Goal: Register for event/course

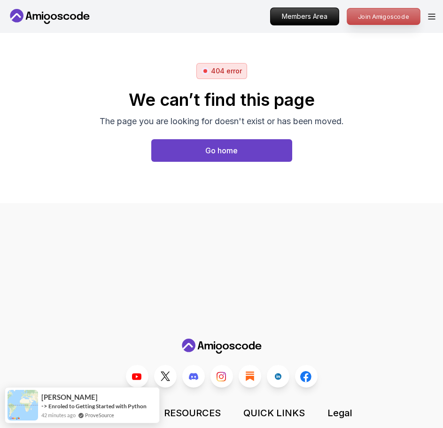
click at [374, 21] on p "Join Amigoscode" at bounding box center [383, 16] width 73 height 16
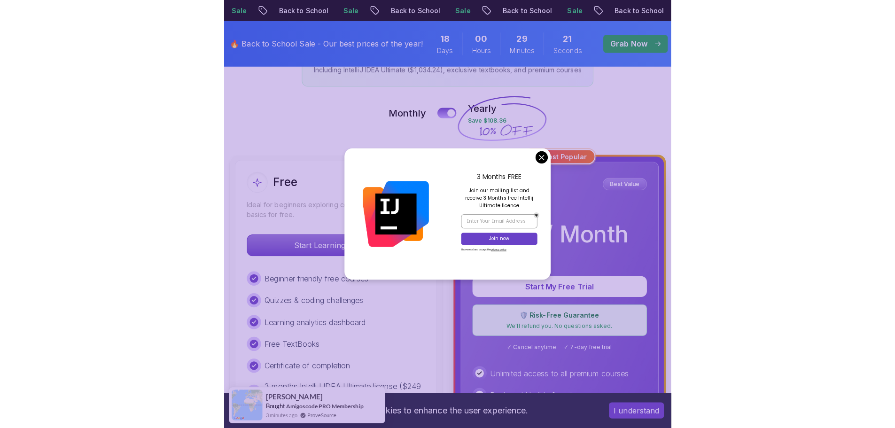
scroll to position [190, 0]
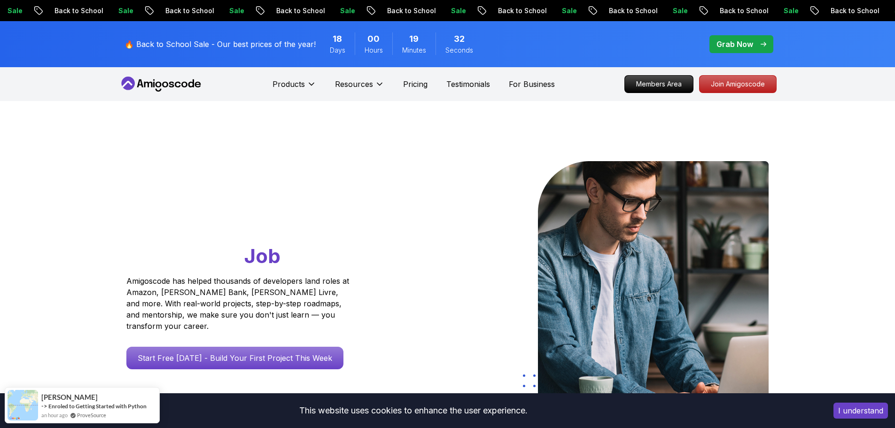
click at [736, 46] on p "Grab Now" at bounding box center [735, 44] width 37 height 11
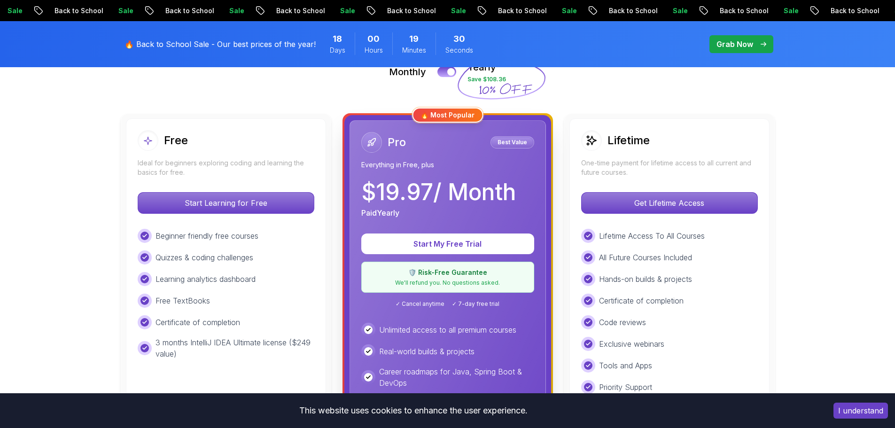
scroll to position [235, 0]
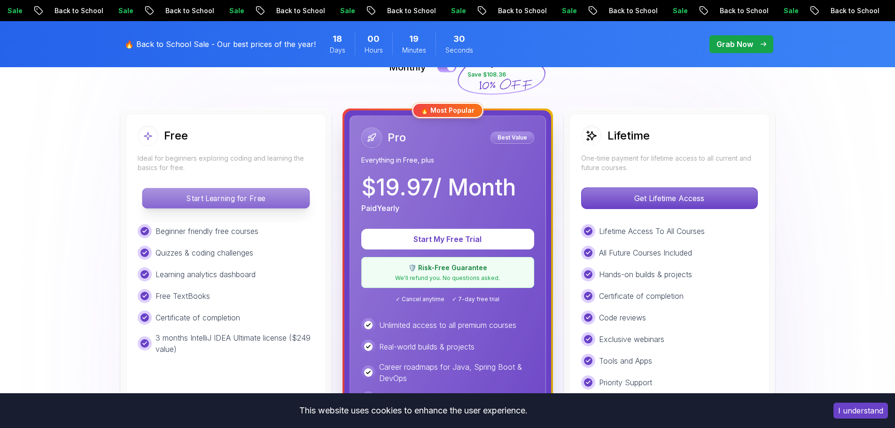
click at [271, 200] on p "Start Learning for Free" at bounding box center [225, 198] width 167 height 20
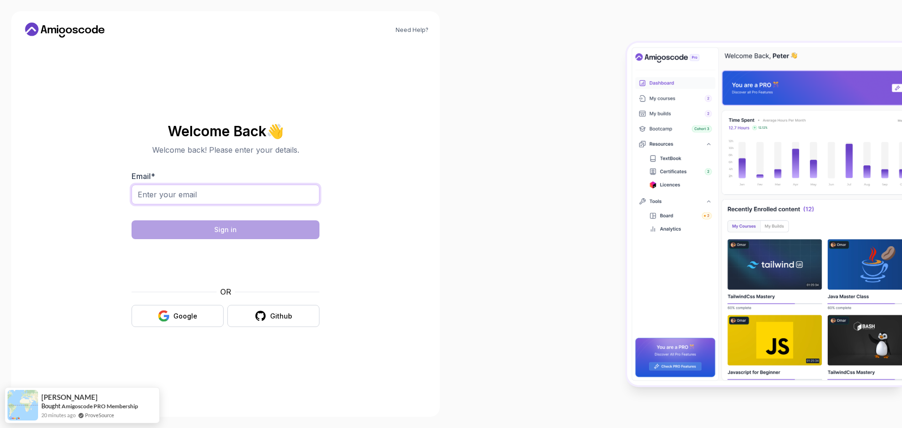
click at [235, 199] on input "Email *" at bounding box center [226, 195] width 188 height 20
click at [404, 178] on div "Need Help? Welcome Back 👋 Welcome back! Please enter your details. Email * Sign…" at bounding box center [225, 214] width 429 height 406
click at [787, 249] on img at bounding box center [764, 214] width 275 height 343
click at [788, 270] on img at bounding box center [764, 214] width 275 height 343
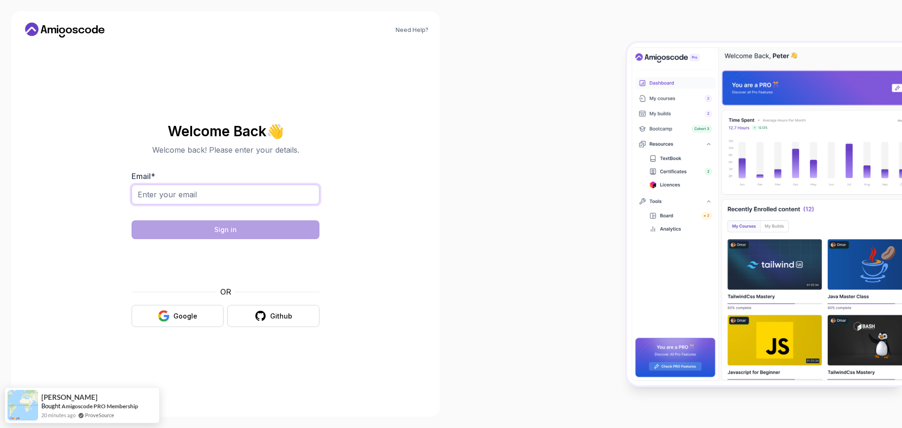
click at [283, 196] on input "Email *" at bounding box center [226, 195] width 188 height 20
type input "valladolidvincent227@gmail.com"
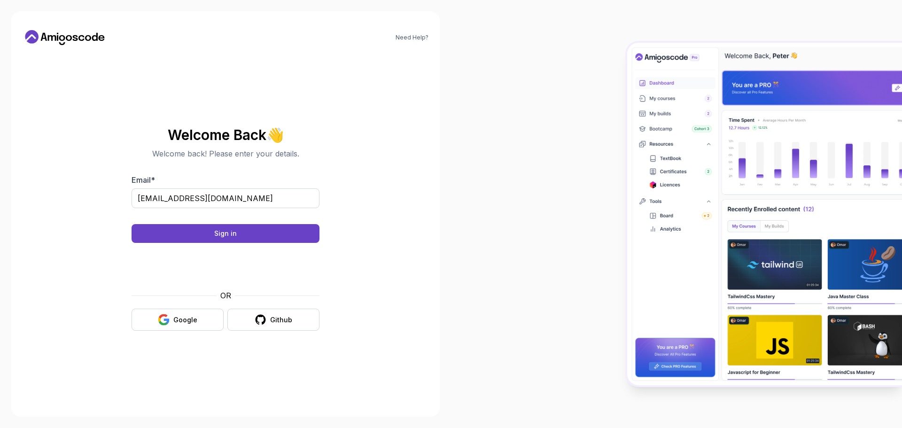
click at [588, 138] on body "Need Help? Welcome Back 👋 Welcome back! Please enter your details. Email * vall…" at bounding box center [451, 214] width 902 height 428
click at [219, 235] on div "Sign in" at bounding box center [225, 233] width 23 height 9
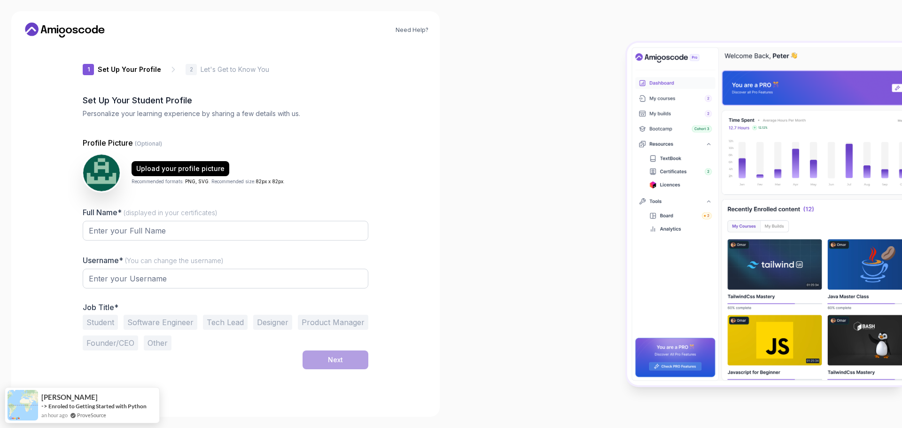
type input "eagerbisonb94e3"
click at [182, 228] on input "Full Name* (displayed in your certificates)" at bounding box center [226, 231] width 286 height 20
type input "Vinsent"
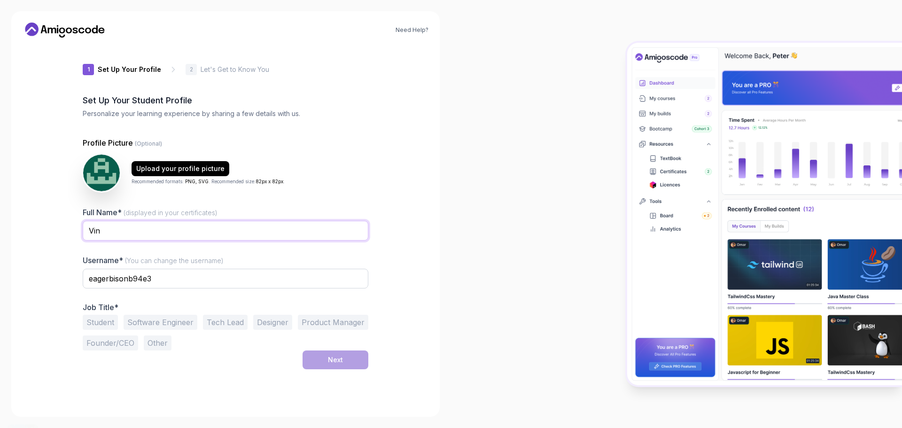
type input "[PERSON_NAME]"
drag, startPoint x: 170, startPoint y: 275, endPoint x: 67, endPoint y: 283, distance: 102.8
click at [67, 283] on div "Need Help? 1 Set Up Your Profile 1 Set Up Your Profile 2 Let's Get to Know You …" at bounding box center [225, 214] width 429 height 406
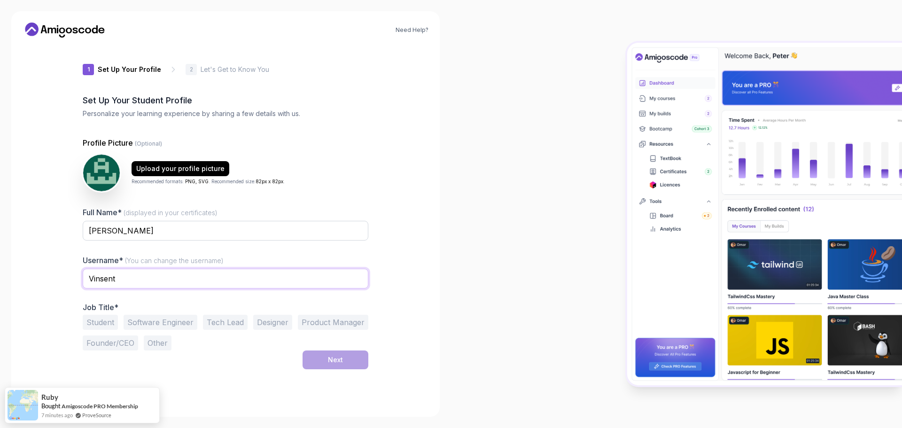
type input "VinSent"
click at [112, 321] on button "Student" at bounding box center [100, 322] width 35 height 15
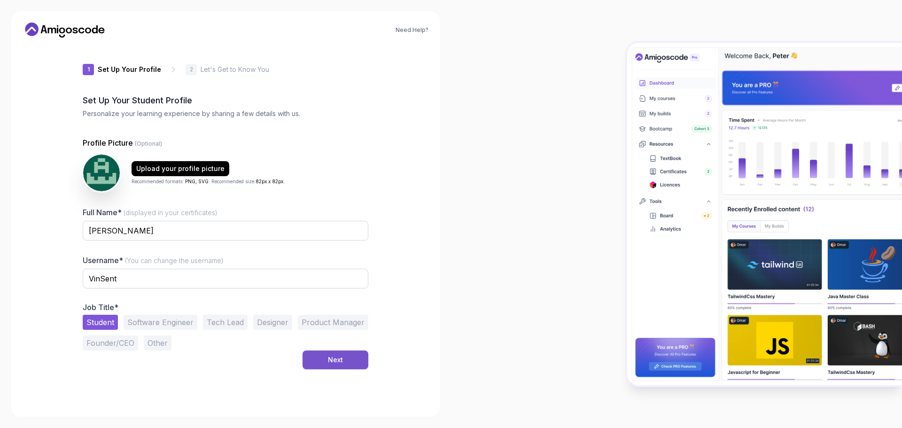
click at [350, 357] on button "Next" at bounding box center [336, 360] width 66 height 19
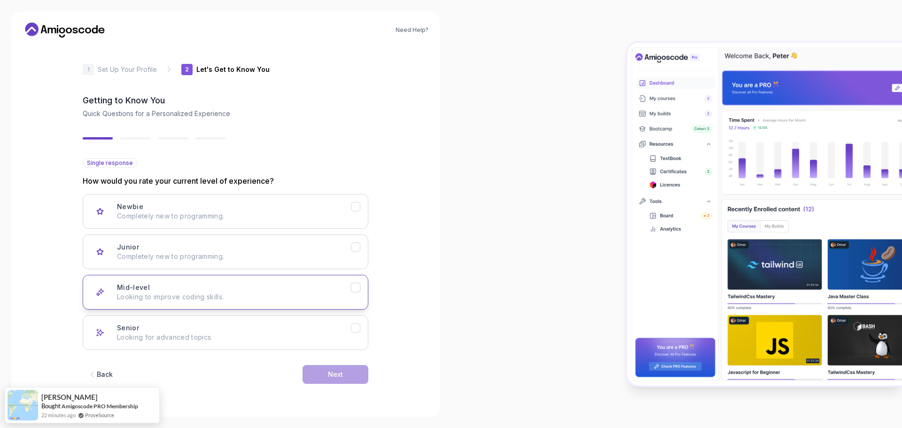
drag, startPoint x: 360, startPoint y: 249, endPoint x: 341, endPoint y: 297, distance: 52.1
click at [361, 249] on button "Junior Completely new to programming." at bounding box center [226, 252] width 286 height 35
click at [344, 374] on button "Next" at bounding box center [336, 374] width 66 height 19
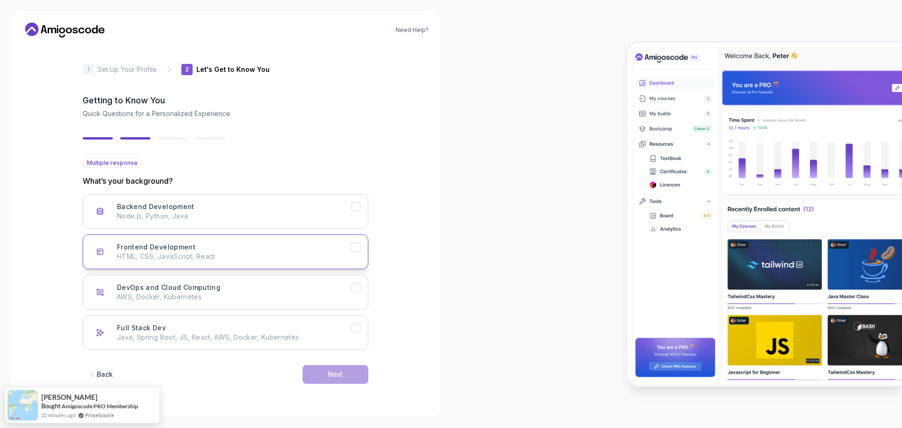
click at [352, 246] on icon "Frontend Development" at bounding box center [356, 247] width 9 height 9
click at [353, 212] on button "Backend Development Node.js, Python, Java" at bounding box center [226, 211] width 286 height 35
click at [357, 205] on icon "Backend Development" at bounding box center [356, 207] width 9 height 9
click at [344, 373] on button "Next" at bounding box center [336, 374] width 66 height 19
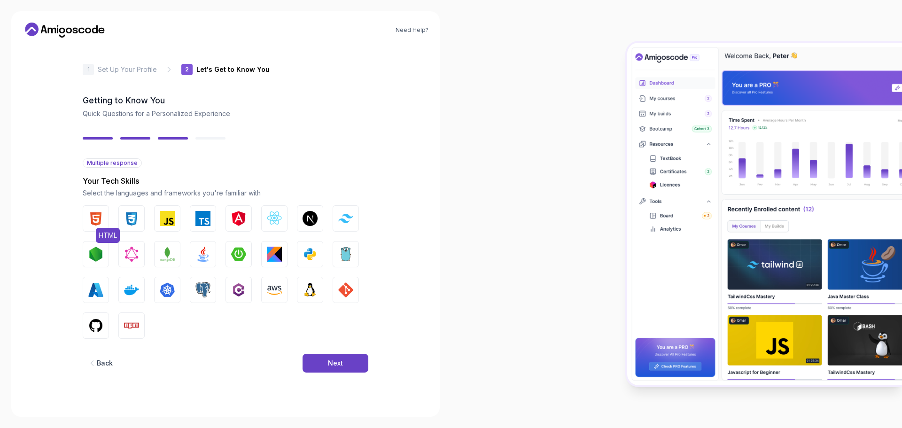
click at [94, 219] on img "button" at bounding box center [95, 218] width 15 height 15
click at [133, 210] on button "CSS" at bounding box center [131, 218] width 26 height 26
drag, startPoint x: 157, startPoint y: 209, endPoint x: 184, endPoint y: 211, distance: 27.8
click at [157, 208] on button "JavaScript" at bounding box center [167, 218] width 26 height 26
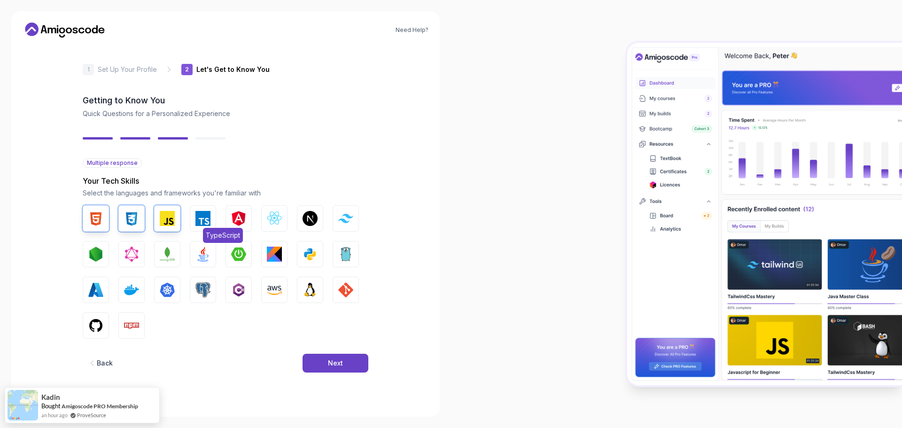
click at [203, 212] on img "button" at bounding box center [203, 218] width 15 height 15
click at [211, 212] on button "TypeScript" at bounding box center [203, 218] width 26 height 26
click at [280, 220] on img "button" at bounding box center [274, 218] width 15 height 15
click at [337, 287] on button "GIT" at bounding box center [346, 290] width 26 height 26
drag, startPoint x: 192, startPoint y: 255, endPoint x: 258, endPoint y: 256, distance: 65.8
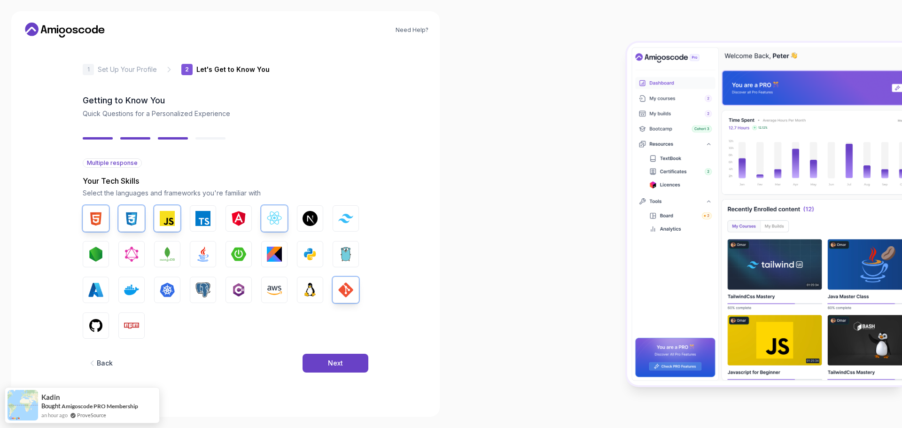
click at [192, 255] on button "Java" at bounding box center [203, 254] width 26 height 26
click at [332, 360] on div "Next" at bounding box center [335, 363] width 15 height 9
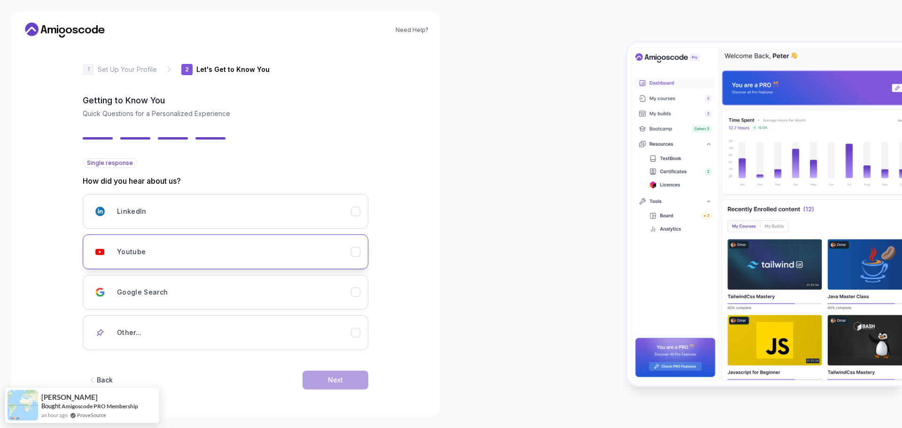
click at [333, 255] on div "Youtube" at bounding box center [234, 252] width 234 height 19
click at [344, 331] on div "Other..." at bounding box center [234, 332] width 234 height 19
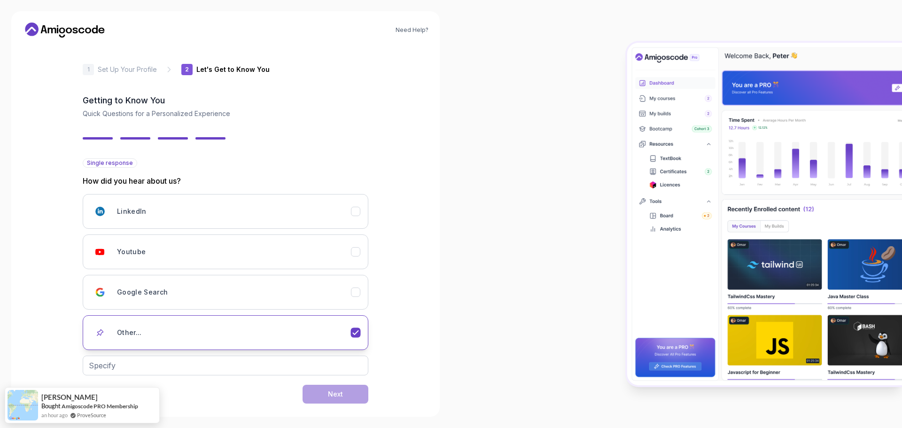
click at [338, 337] on div "Other..." at bounding box center [234, 332] width 234 height 19
click at [363, 335] on button "Other..." at bounding box center [226, 332] width 286 height 35
click at [360, 335] on icon "Other..." at bounding box center [356, 333] width 9 height 9
click at [357, 335] on icon "Other..." at bounding box center [356, 333] width 9 height 9
click at [346, 257] on div "Youtube" at bounding box center [234, 252] width 234 height 19
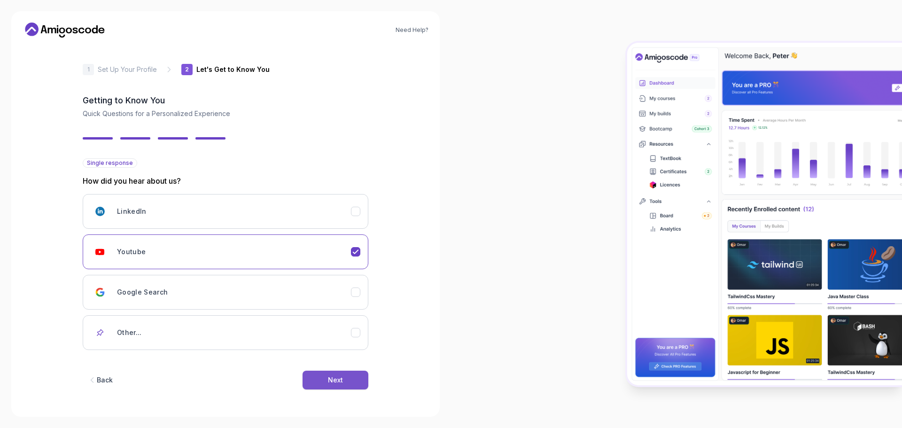
click at [346, 375] on button "Next" at bounding box center [336, 380] width 66 height 19
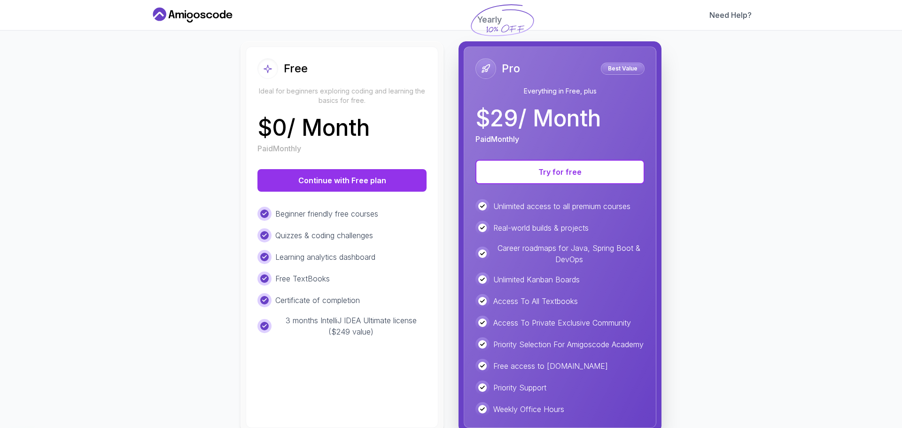
scroll to position [127, 0]
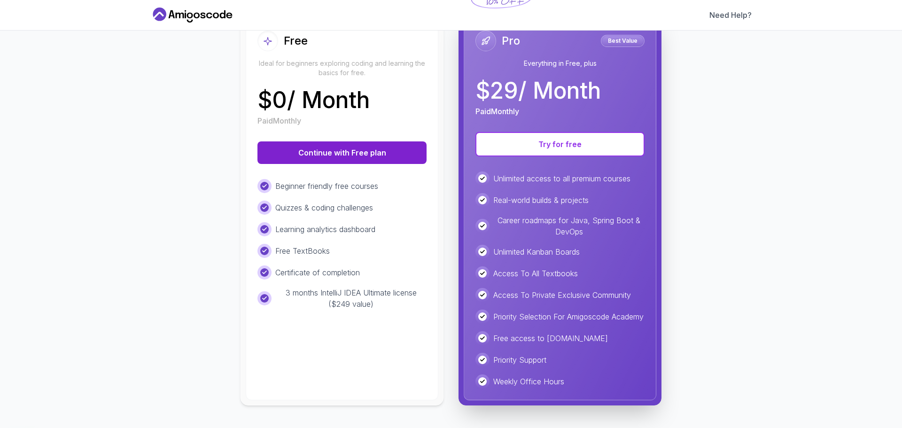
click at [378, 144] on button "Continue with Free plan" at bounding box center [342, 152] width 169 height 23
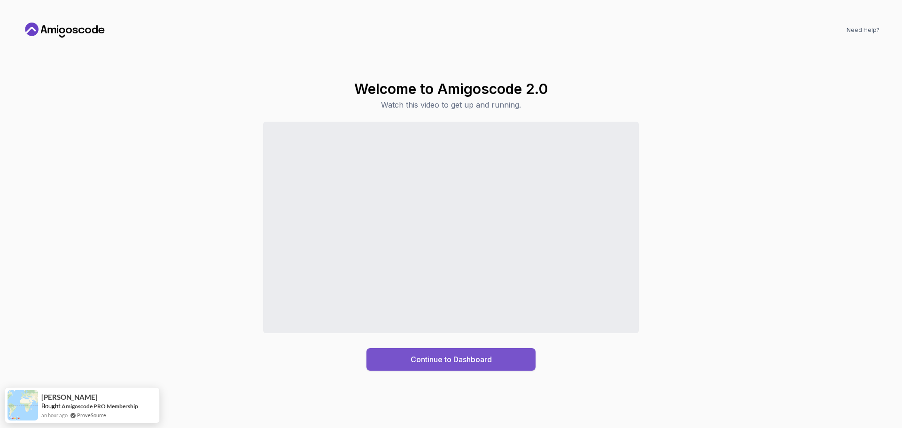
click at [439, 359] on div "Continue to Dashboard" at bounding box center [451, 359] width 81 height 11
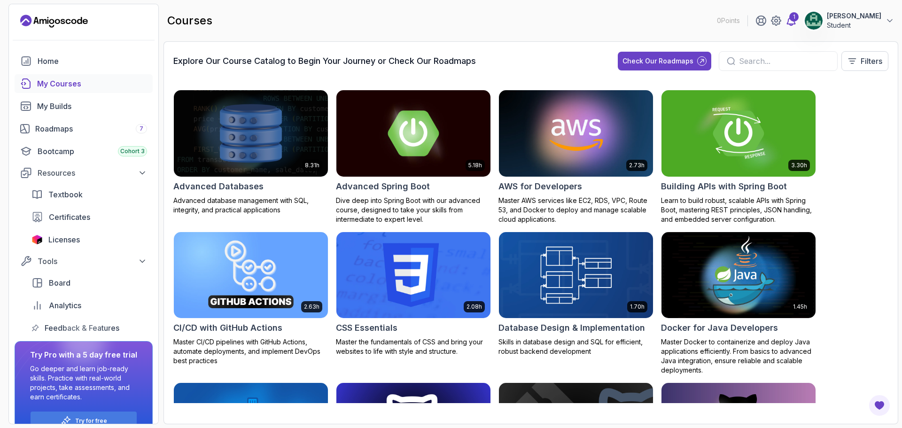
click at [791, 14] on div "1" at bounding box center [794, 16] width 9 height 9
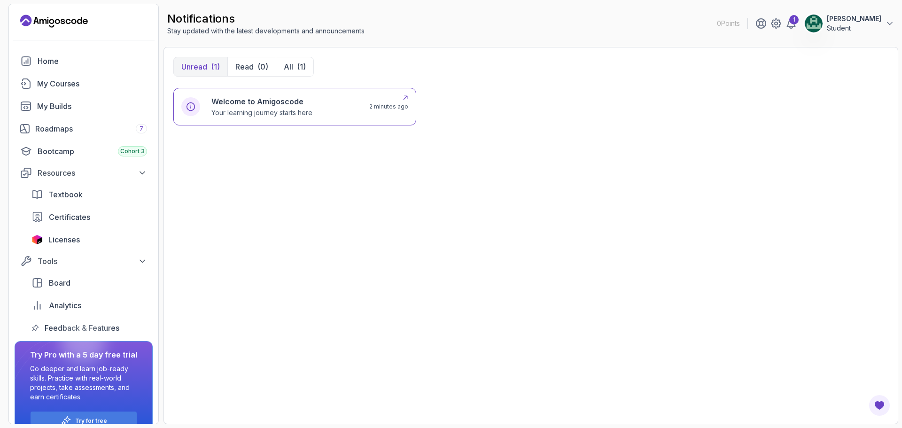
click at [337, 100] on div "Welcome to Amigoscode Your learning journey starts here" at bounding box center [284, 107] width 147 height 22
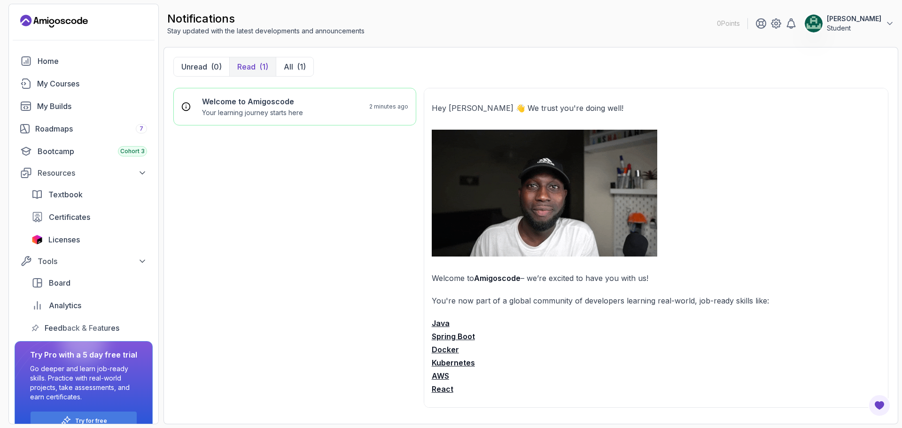
click at [446, 325] on strong "Java" at bounding box center [441, 323] width 18 height 9
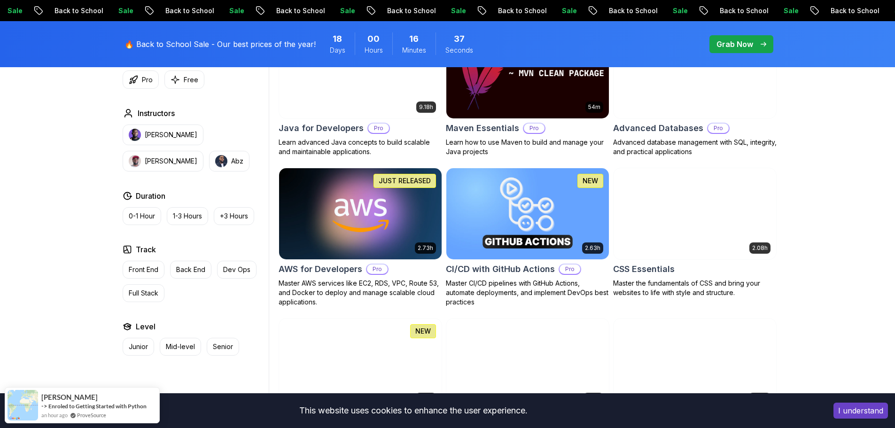
scroll to position [799, 0]
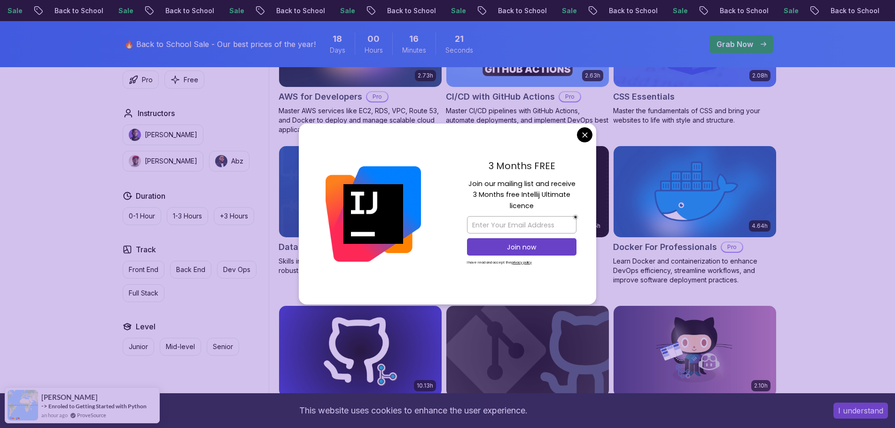
click at [574, 134] on div "3 Months FREE Join our mailing list and receive 3 Months free Intellij Ultimate…" at bounding box center [521, 214] width 149 height 181
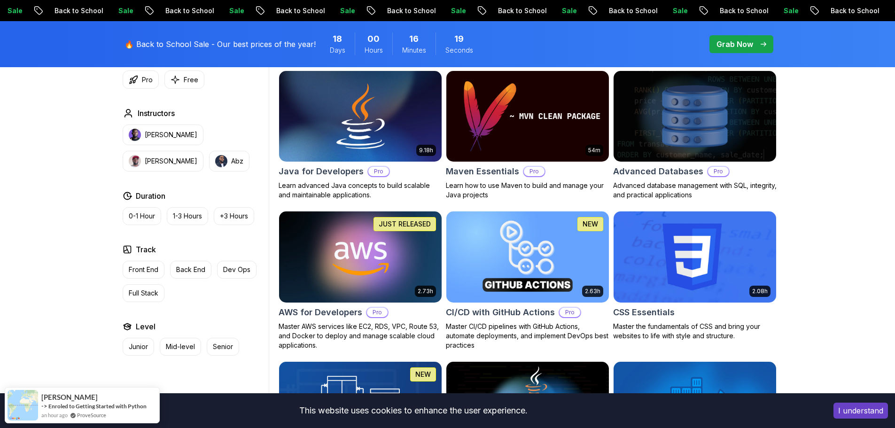
scroll to position [470, 0]
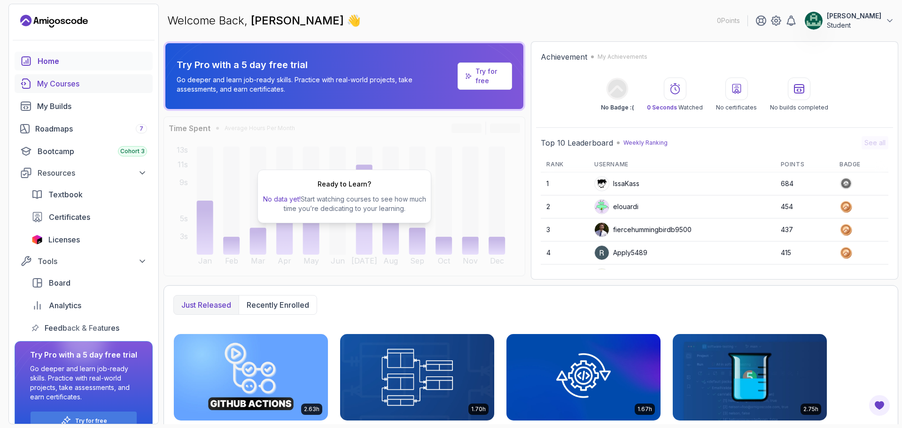
click at [69, 91] on link "My Courses" at bounding box center [84, 83] width 138 height 19
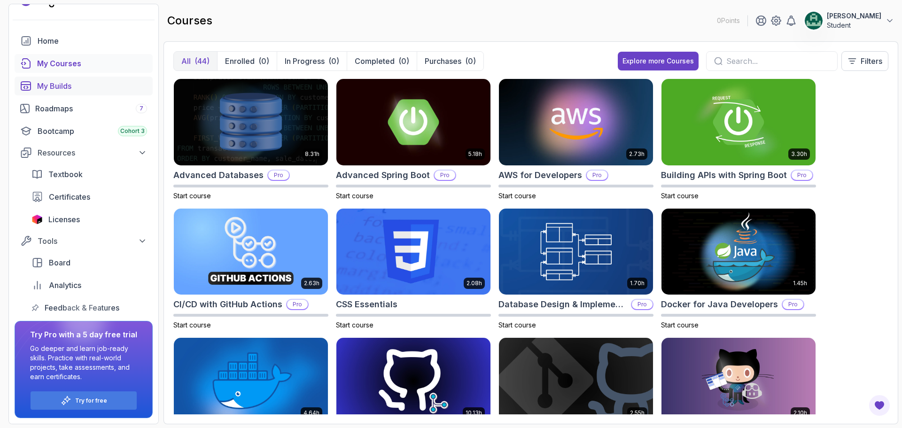
click at [64, 80] on div "My Builds" at bounding box center [92, 85] width 110 height 11
